Goal: Task Accomplishment & Management: Manage account settings

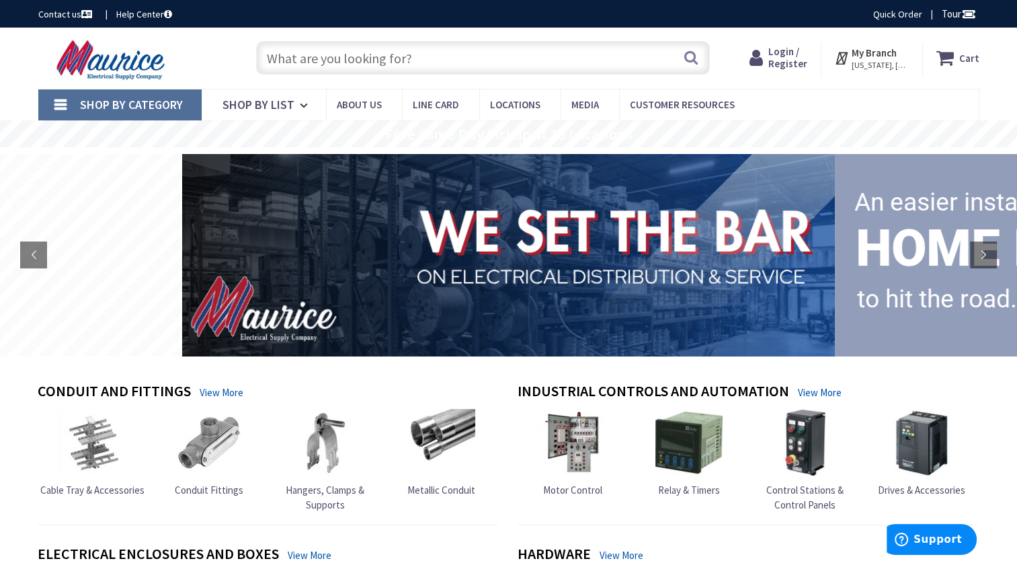
click at [796, 59] on span "Login / Register" at bounding box center [787, 57] width 39 height 25
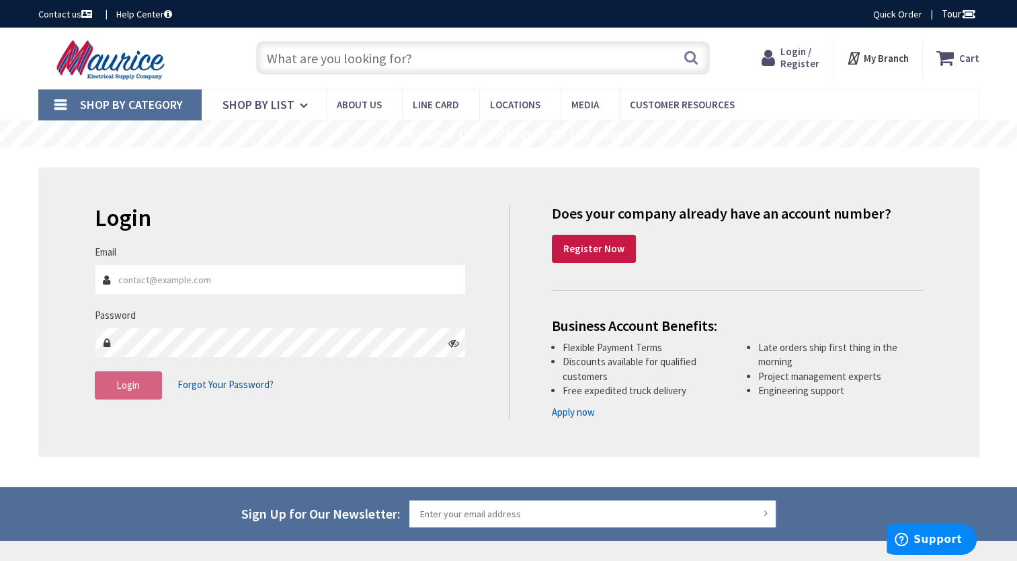
click at [233, 286] on input "Email" at bounding box center [281, 279] width 372 height 30
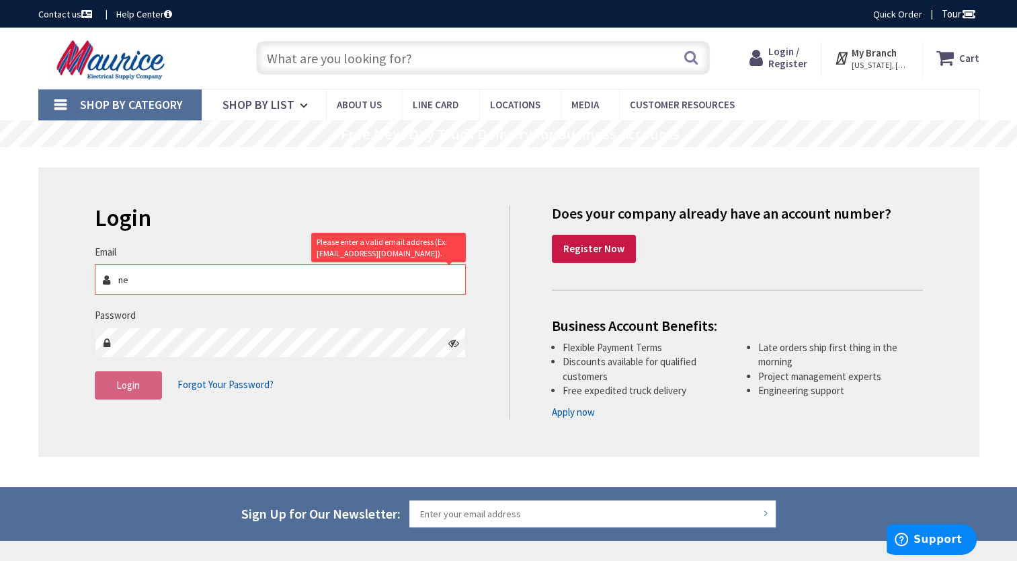
type input "net6electric@aol.com"
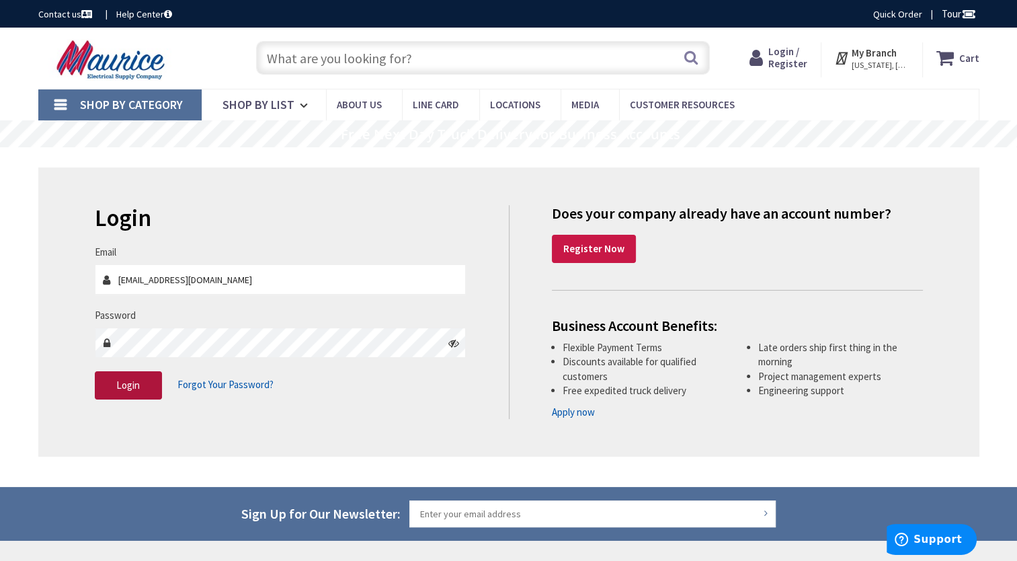
click at [137, 388] on span "Login" at bounding box center [128, 384] width 24 height 13
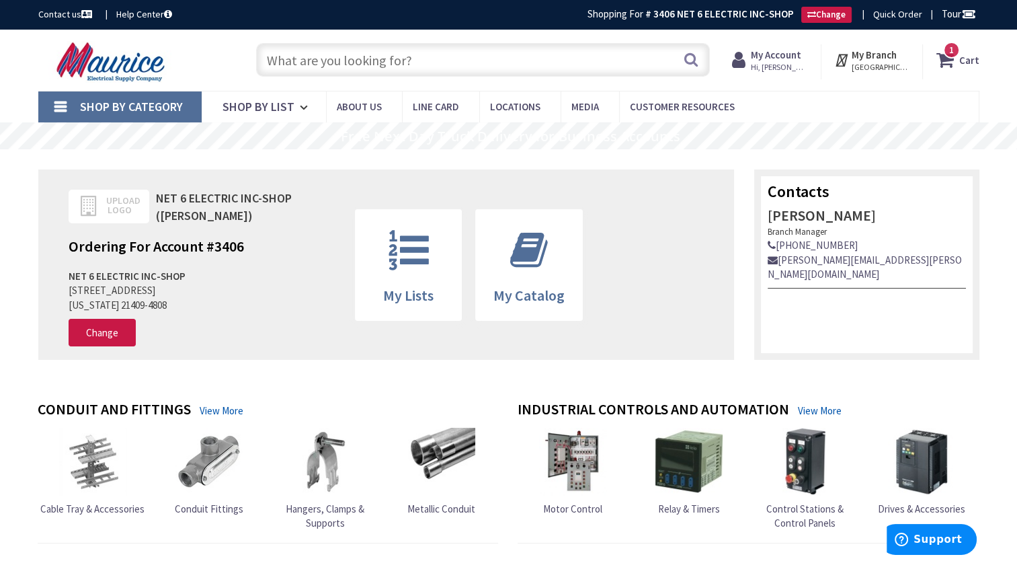
click at [444, 155] on div "Upload Logo NET 6 ELECTRIC INC-SHOP (Emile Rieu) Ordering For Account # 3406 NE…" at bounding box center [508, 264] width 941 height 231
click at [774, 54] on strong "My Account" at bounding box center [776, 54] width 50 height 13
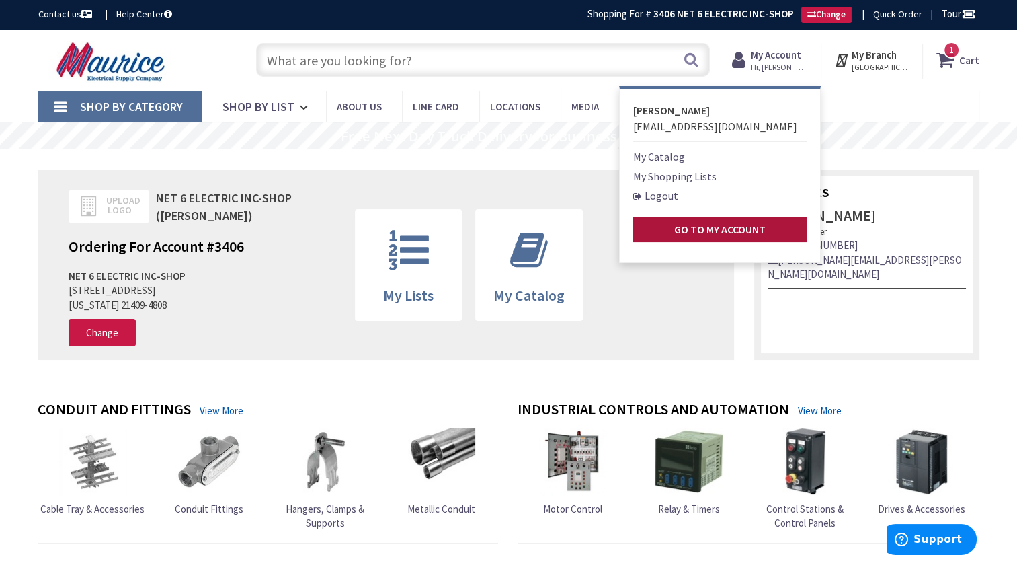
click at [683, 229] on strong "Go to My Account" at bounding box center [719, 228] width 91 height 13
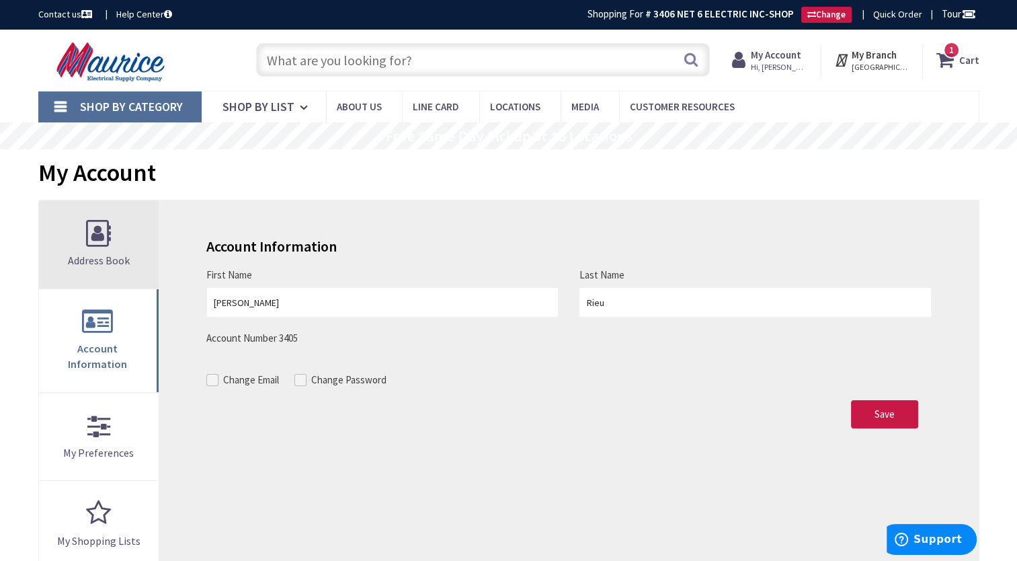
click at [108, 255] on span "Address Book" at bounding box center [99, 259] width 62 height 13
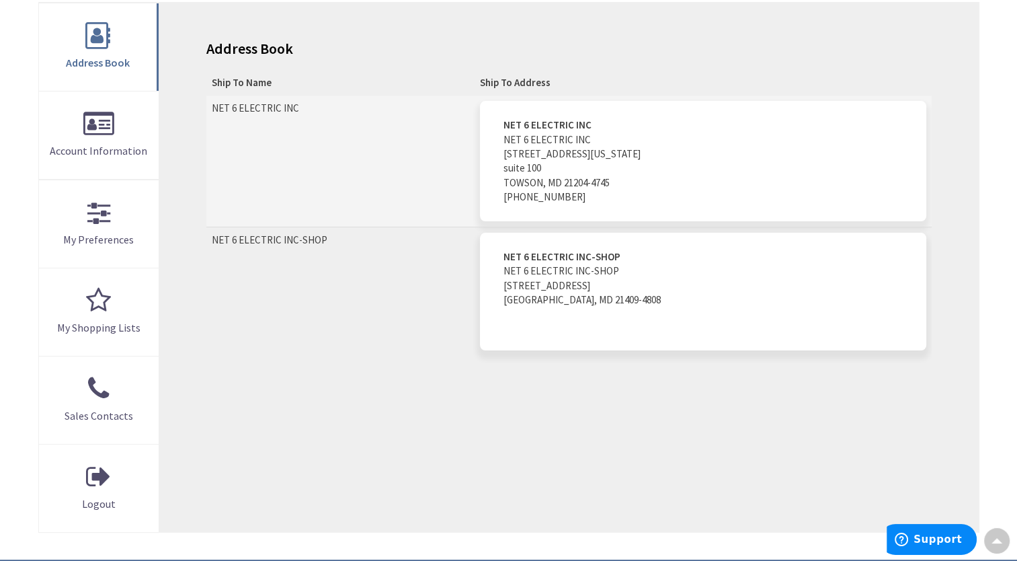
scroll to position [194, 0]
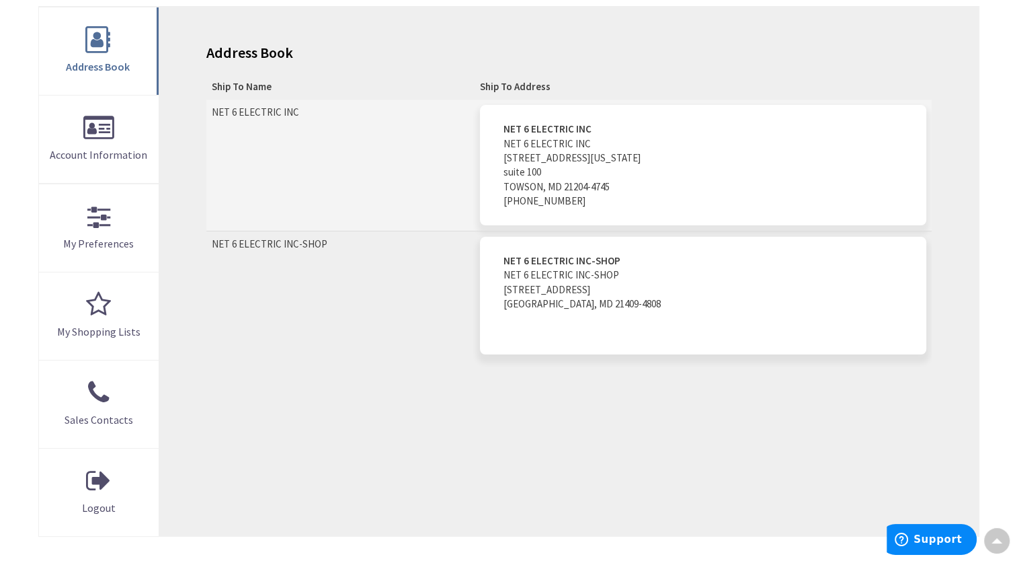
click at [636, 167] on address "NET 6 ELECTRIC INC NET 6 ELECTRIC INC 305 washington ave suite 100 TOWSON, MD 2…" at bounding box center [703, 165] width 446 height 120
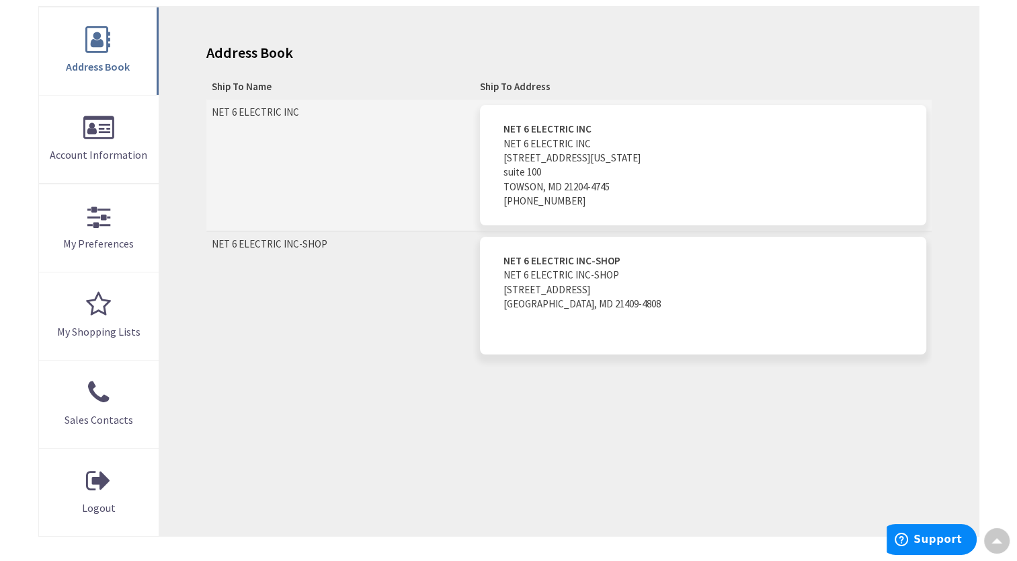
drag, startPoint x: 636, startPoint y: 167, endPoint x: 618, endPoint y: 128, distance: 43.6
click at [591, 128] on strong "NET 6 ELECTRIC INC" at bounding box center [547, 128] width 88 height 13
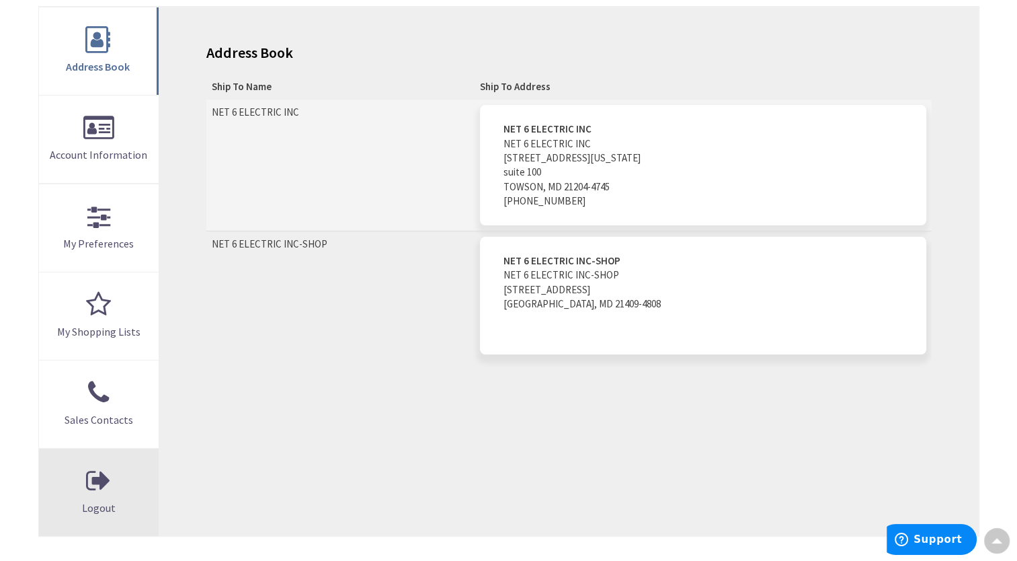
click at [97, 479] on link "Logout" at bounding box center [99, 491] width 120 height 87
